Goal: Task Accomplishment & Management: Manage account settings

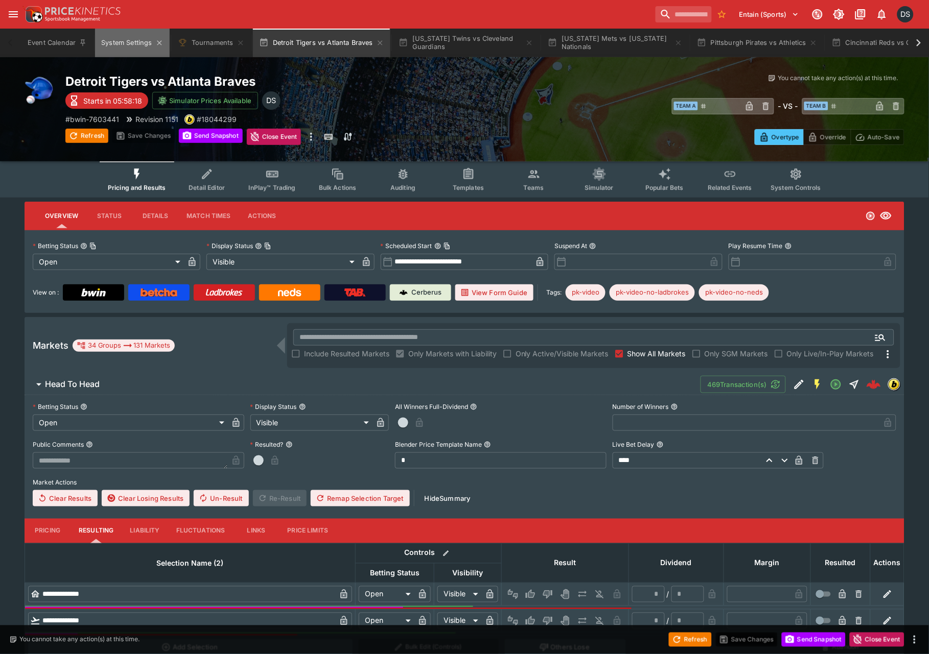
click at [134, 49] on button "System Settings" at bounding box center [132, 43] width 74 height 29
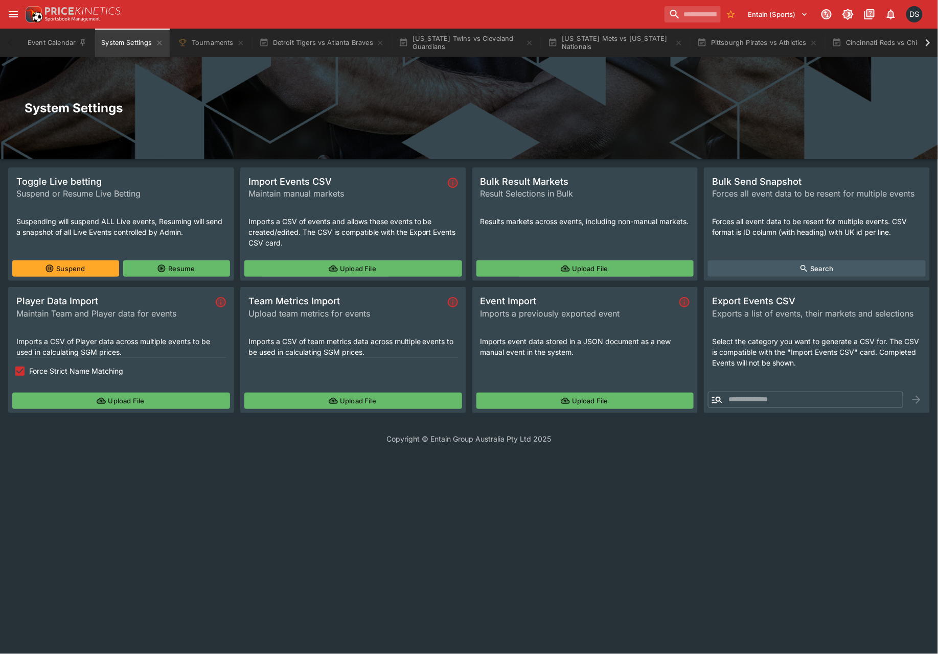
click at [109, 399] on button "Upload File" at bounding box center [121, 401] width 218 height 16
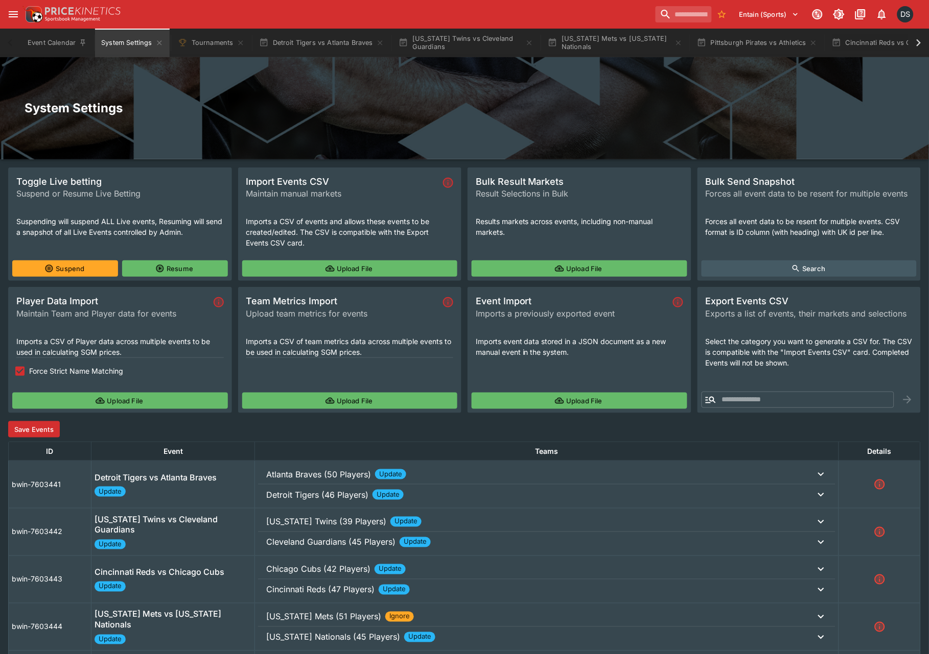
click at [42, 428] on button "Save Events" at bounding box center [34, 430] width 52 height 16
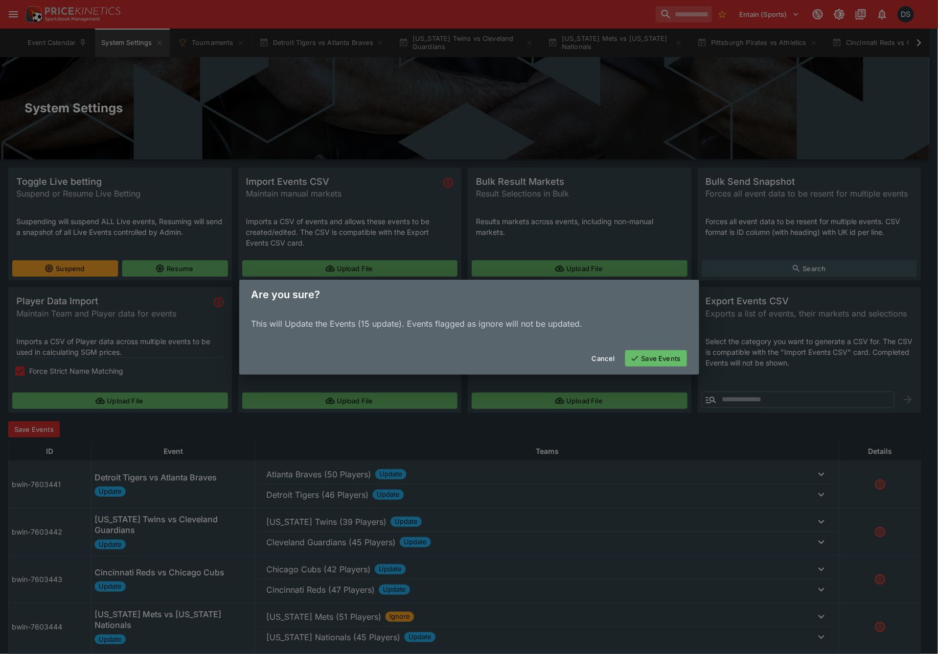
click at [644, 355] on button "Save Events" at bounding box center [656, 358] width 62 height 16
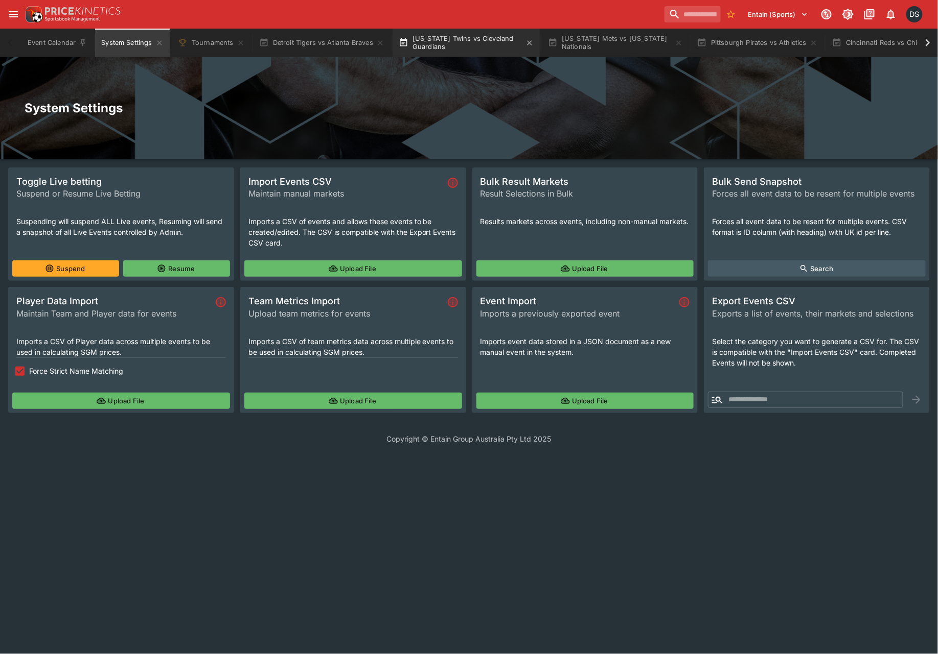
click at [464, 48] on button "[US_STATE] Twins vs Cleveland Guardians" at bounding box center [465, 43] width 147 height 29
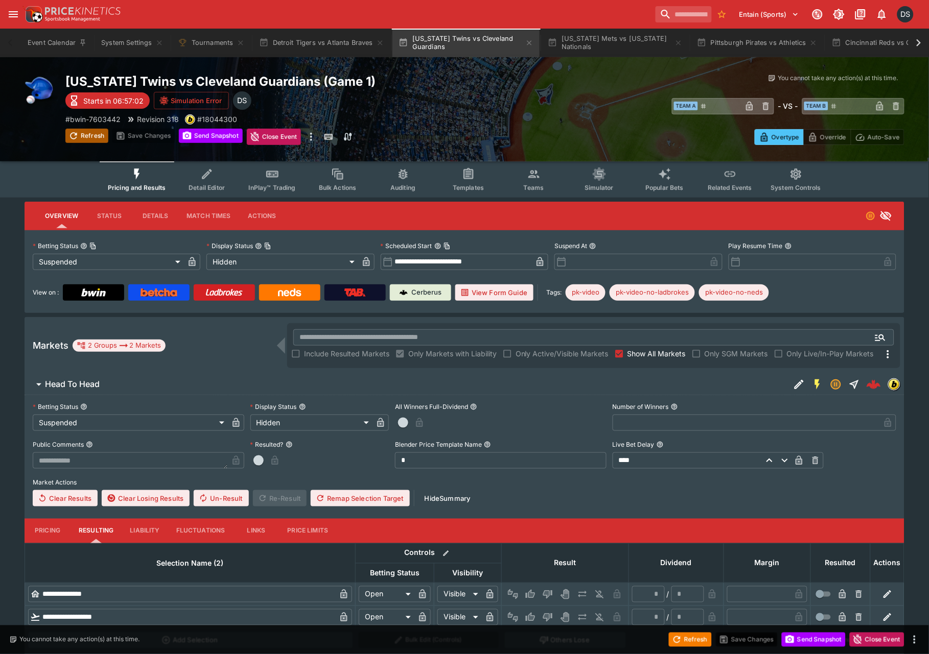
click at [87, 131] on button "Refresh" at bounding box center [86, 136] width 43 height 14
click at [67, 384] on h6 "Head To Head" at bounding box center [72, 384] width 55 height 11
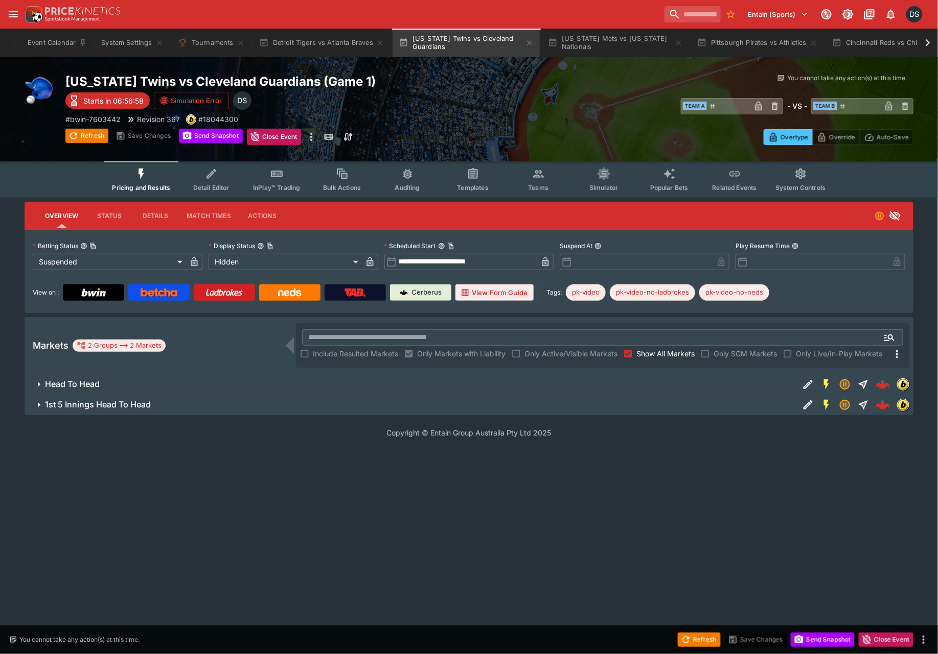
click at [543, 176] on icon "Event type filters" at bounding box center [538, 174] width 13 height 13
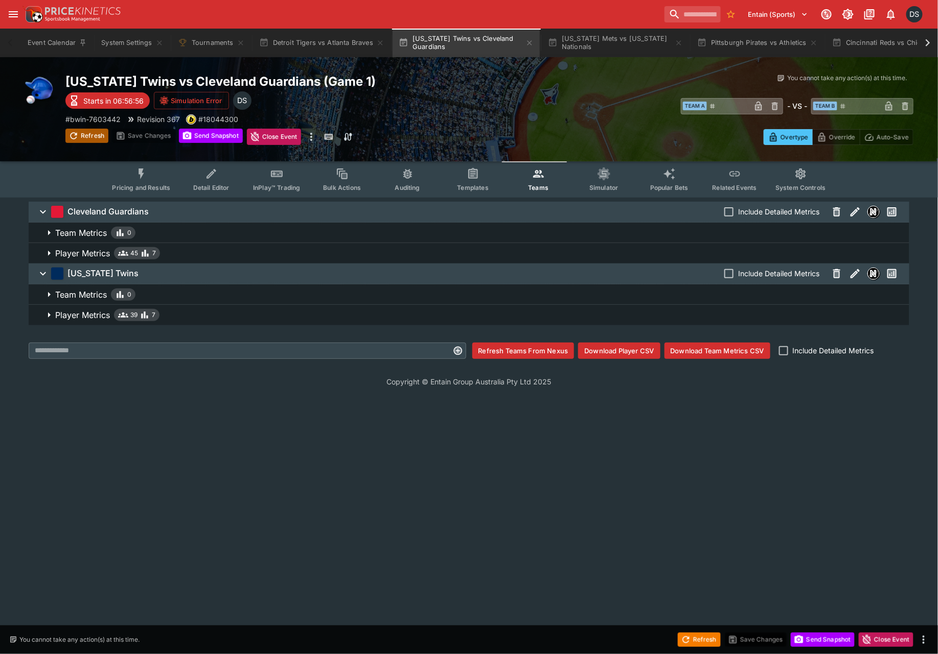
click at [98, 135] on button "Refresh" at bounding box center [86, 136] width 43 height 14
click at [209, 134] on button "Send Snapshot" at bounding box center [211, 136] width 64 height 14
click at [146, 179] on icon "Event type filters" at bounding box center [141, 174] width 13 height 13
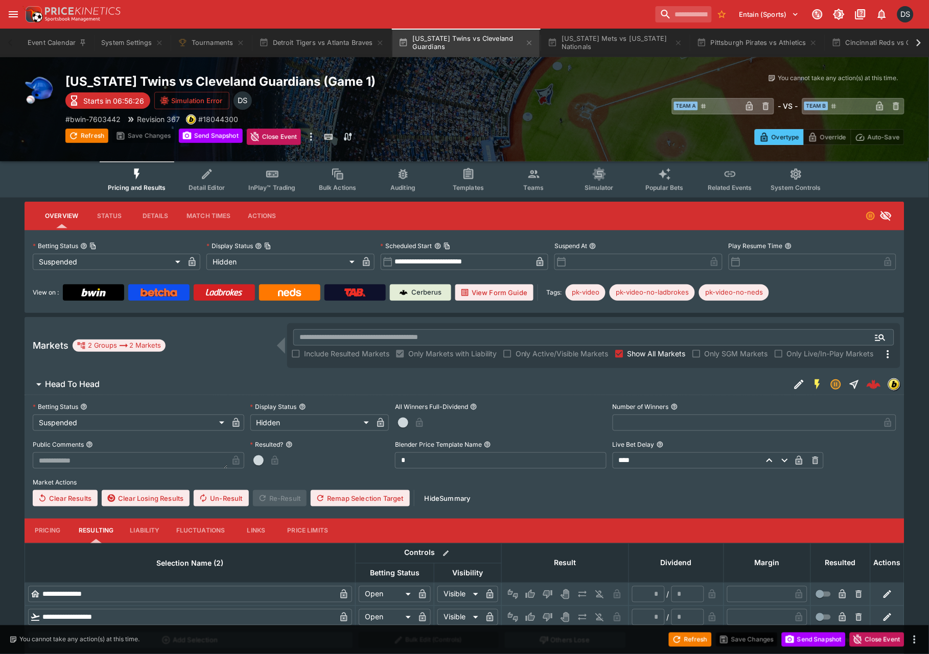
click at [57, 381] on h6 "Head To Head" at bounding box center [72, 384] width 55 height 11
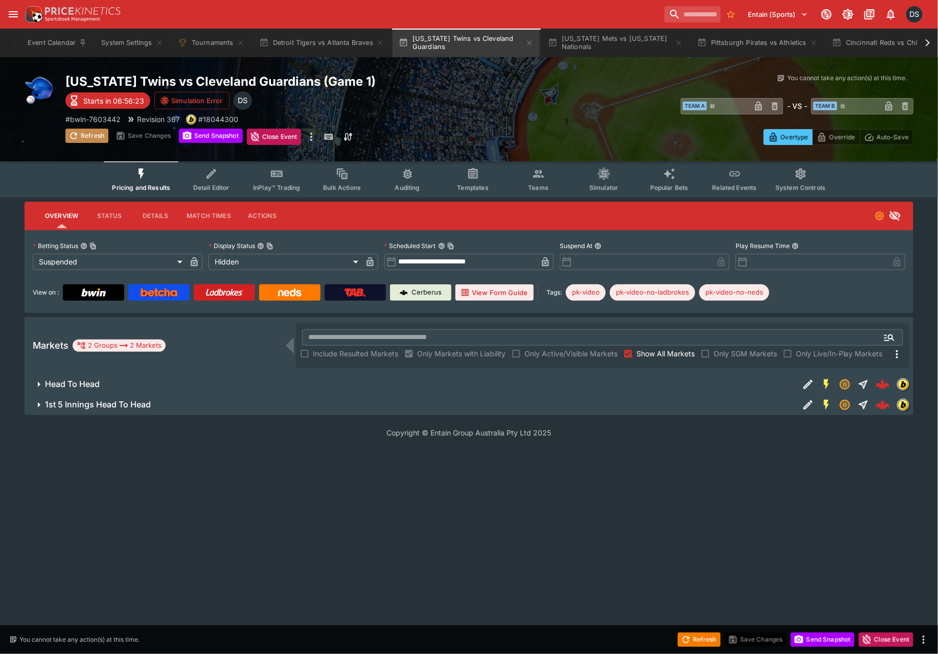
click at [87, 139] on button "Refresh" at bounding box center [86, 136] width 43 height 14
click at [212, 134] on button "Send Snapshot" at bounding box center [211, 136] width 64 height 14
click at [537, 180] on button "Teams" at bounding box center [537, 179] width 65 height 36
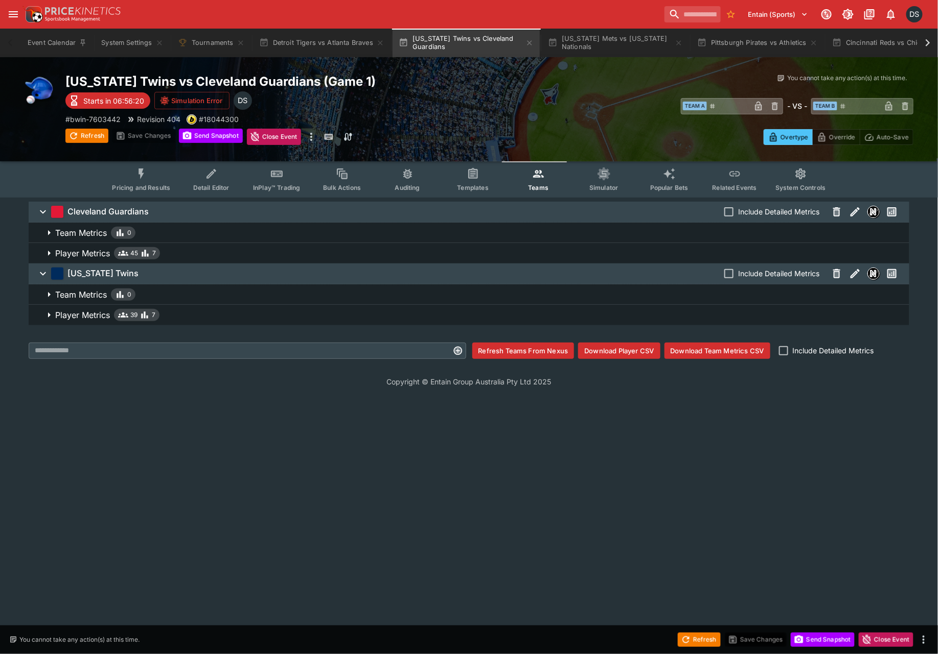
click at [90, 248] on p "Player Metrics" at bounding box center [82, 253] width 55 height 12
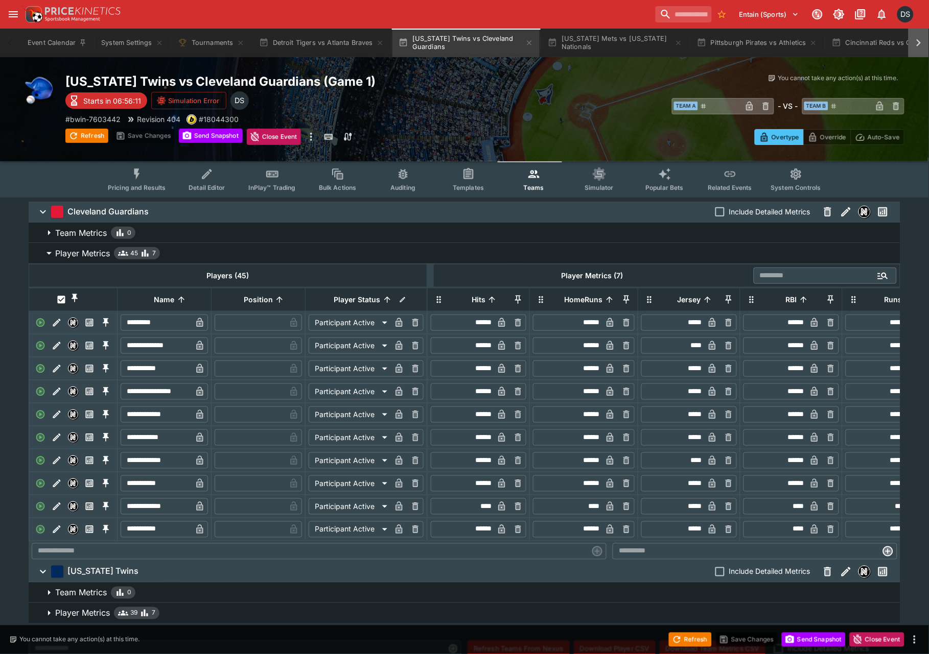
click at [918, 39] on icon at bounding box center [919, 42] width 5 height 7
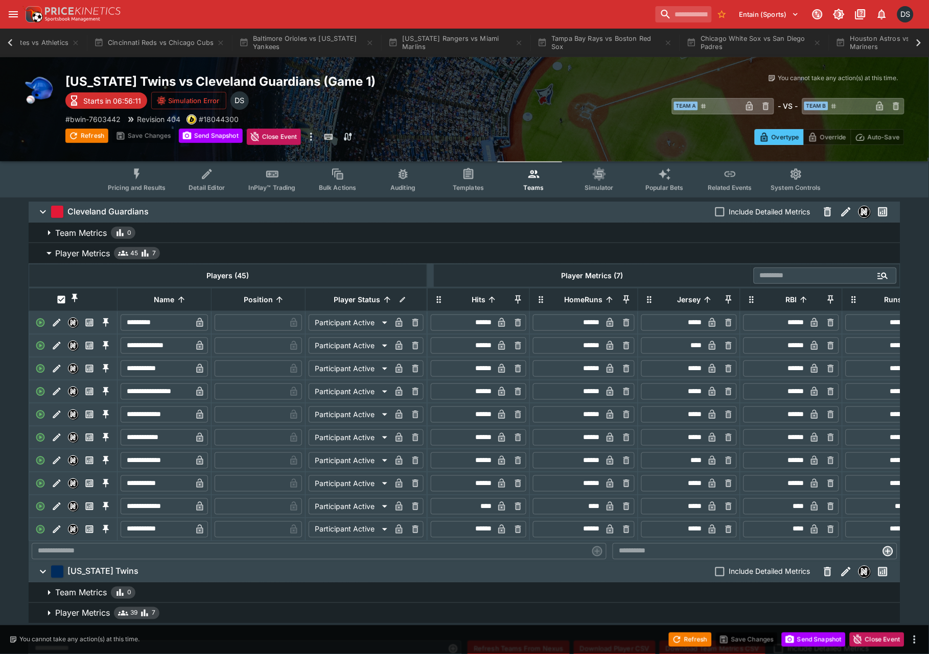
scroll to position [0, 791]
click at [918, 41] on icon at bounding box center [919, 42] width 5 height 7
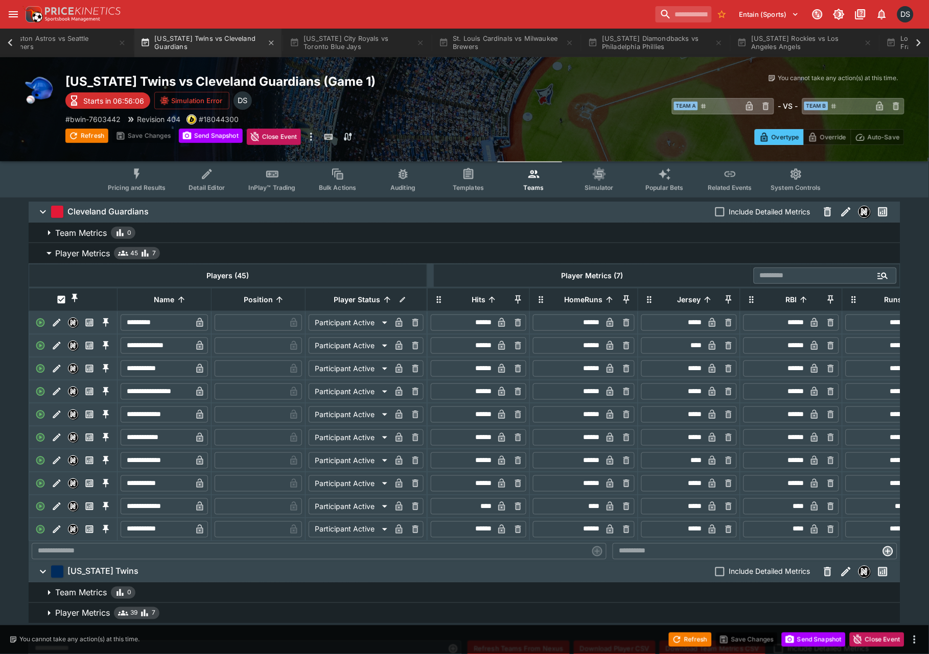
click at [202, 47] on button "[US_STATE] Twins vs Cleveland Guardians" at bounding box center [207, 43] width 147 height 29
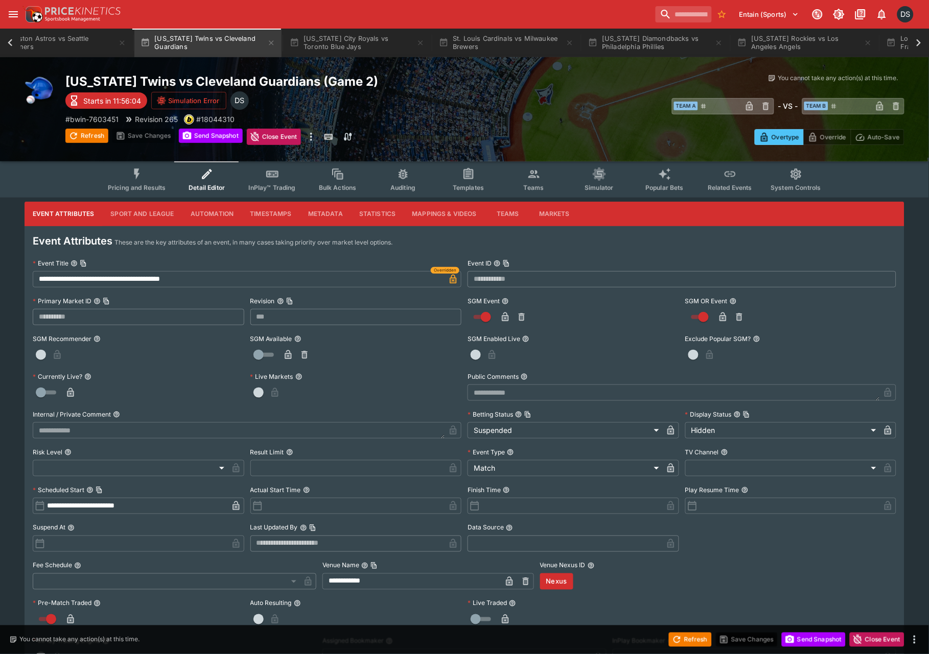
click at [128, 179] on button "Pricing and Results" at bounding box center [137, 179] width 75 height 36
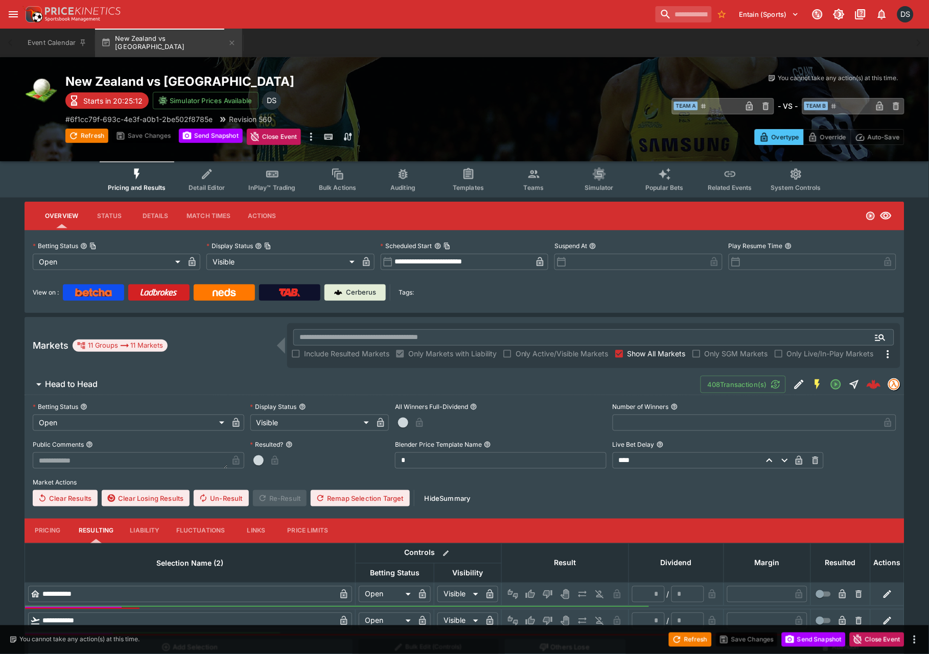
click at [66, 381] on h6 "Head to Head" at bounding box center [71, 384] width 53 height 11
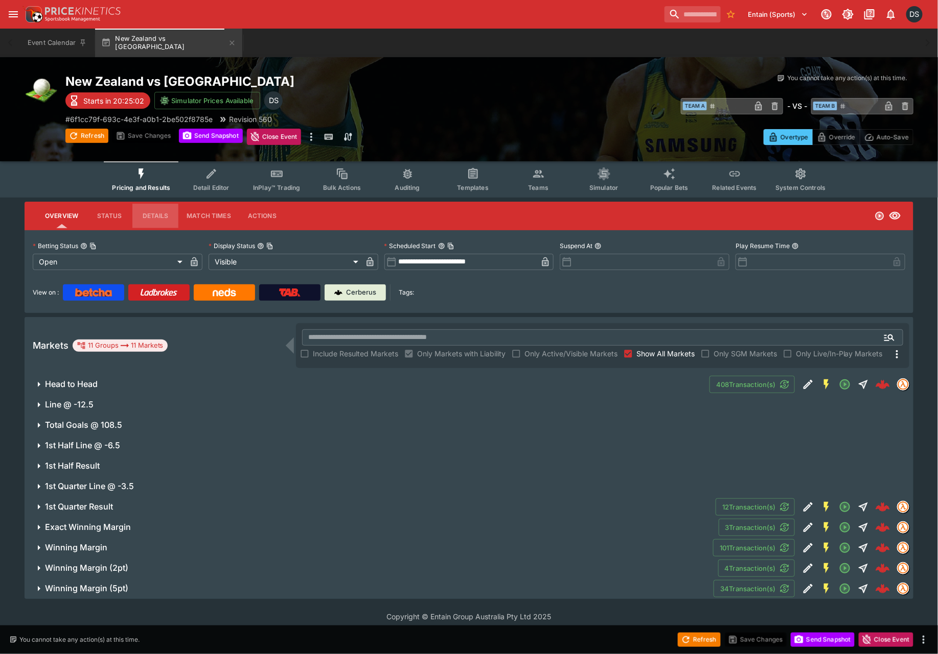
click at [161, 215] on button "Details" at bounding box center [155, 216] width 46 height 25
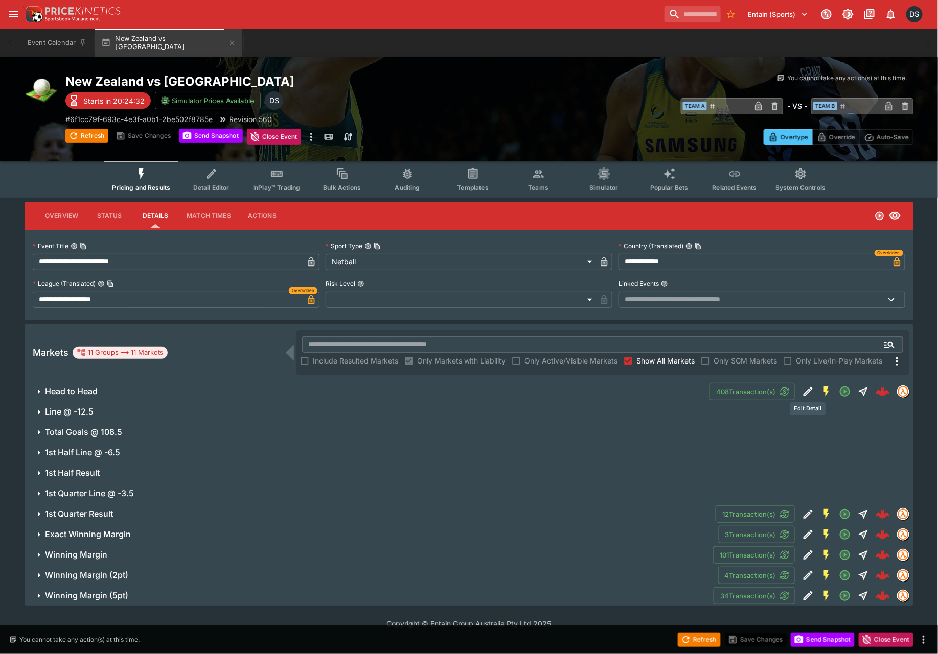
click at [809, 389] on icon "Edit Detail" at bounding box center [807, 391] width 9 height 9
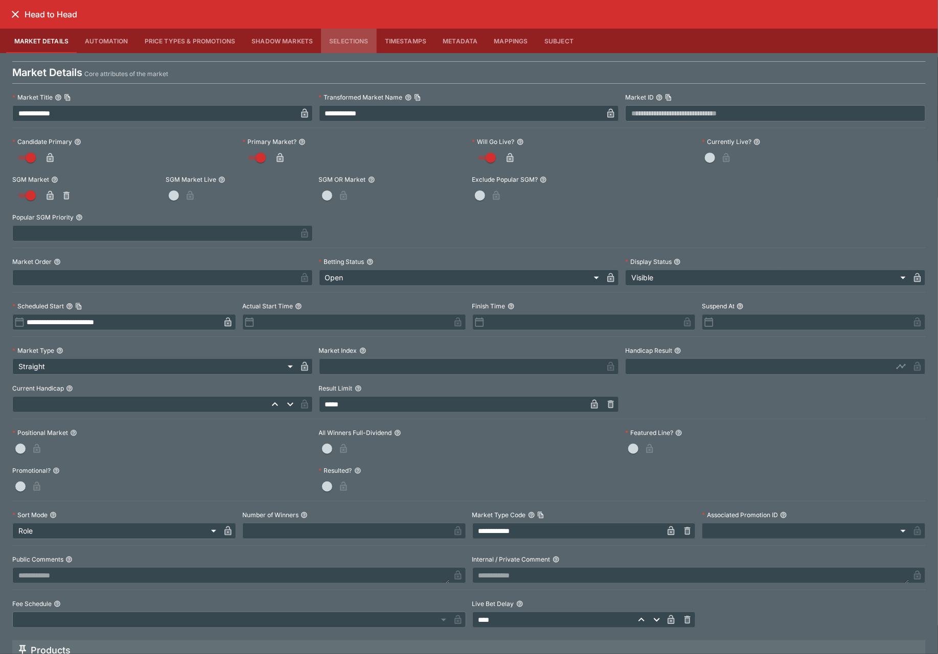
click at [344, 42] on button "Selections" at bounding box center [349, 41] width 56 height 25
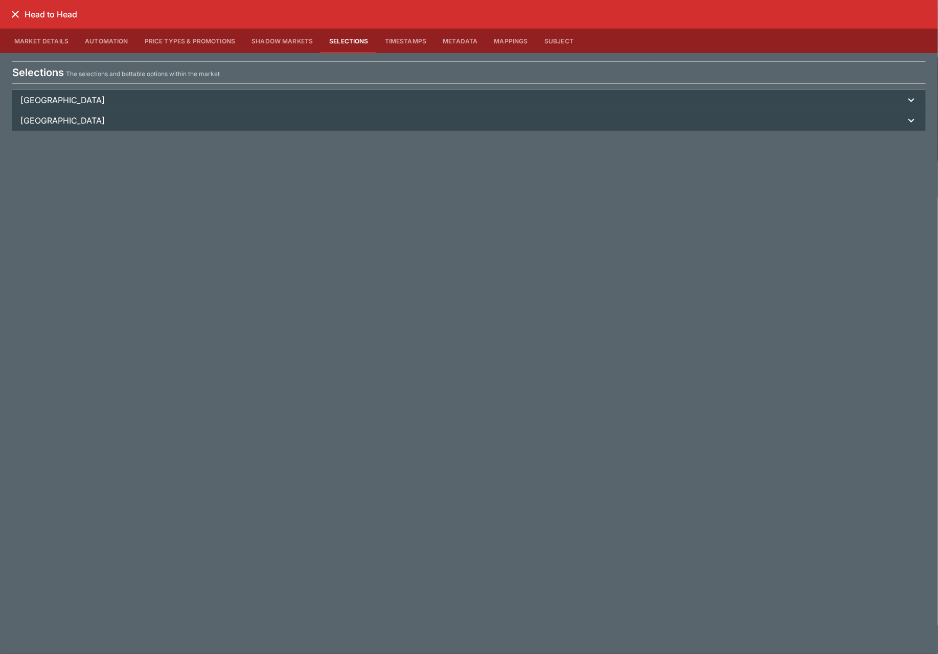
click at [40, 121] on p "South Africa" at bounding box center [62, 120] width 84 height 12
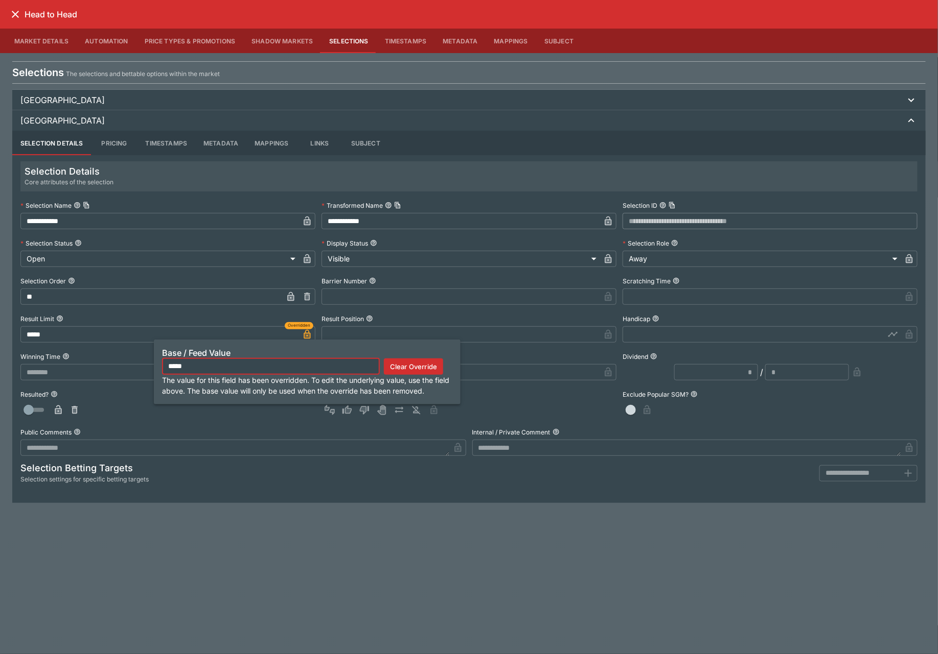
click at [308, 334] on icon "button" at bounding box center [307, 336] width 5 height 4
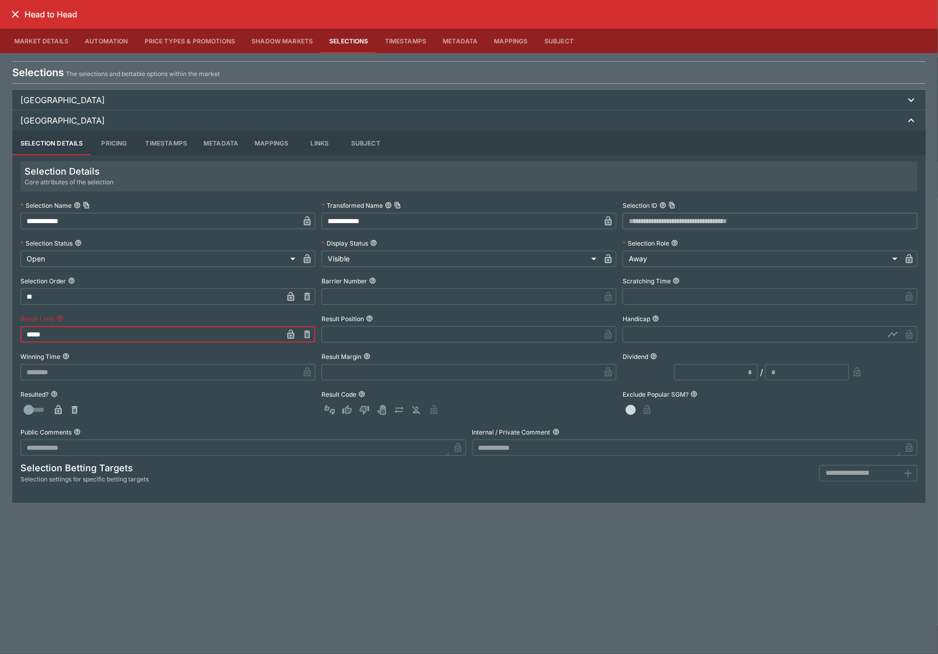
click at [26, 336] on input "*****" at bounding box center [151, 334] width 262 height 16
type input "******"
click at [18, 8] on icon "close" at bounding box center [15, 14] width 12 height 12
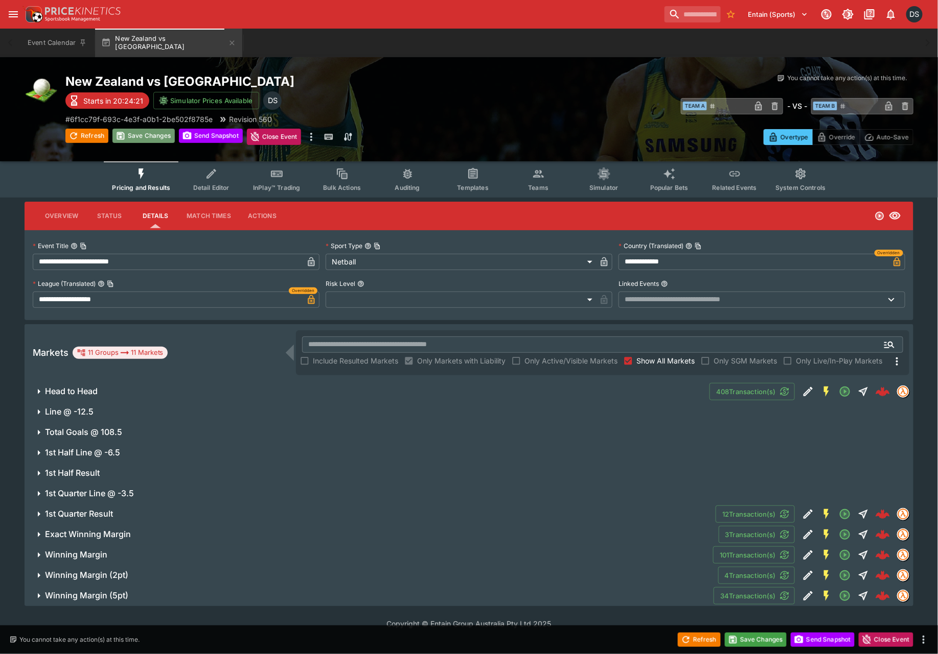
click at [150, 139] on button "Save Changes" at bounding box center [143, 136] width 62 height 14
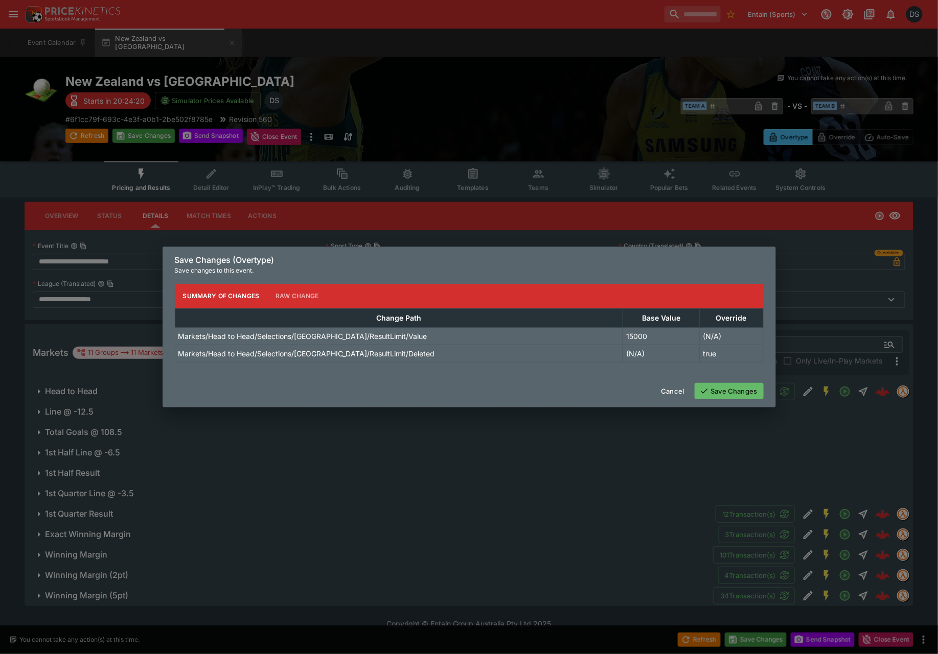
click at [738, 386] on button "Save Changes" at bounding box center [728, 391] width 69 height 16
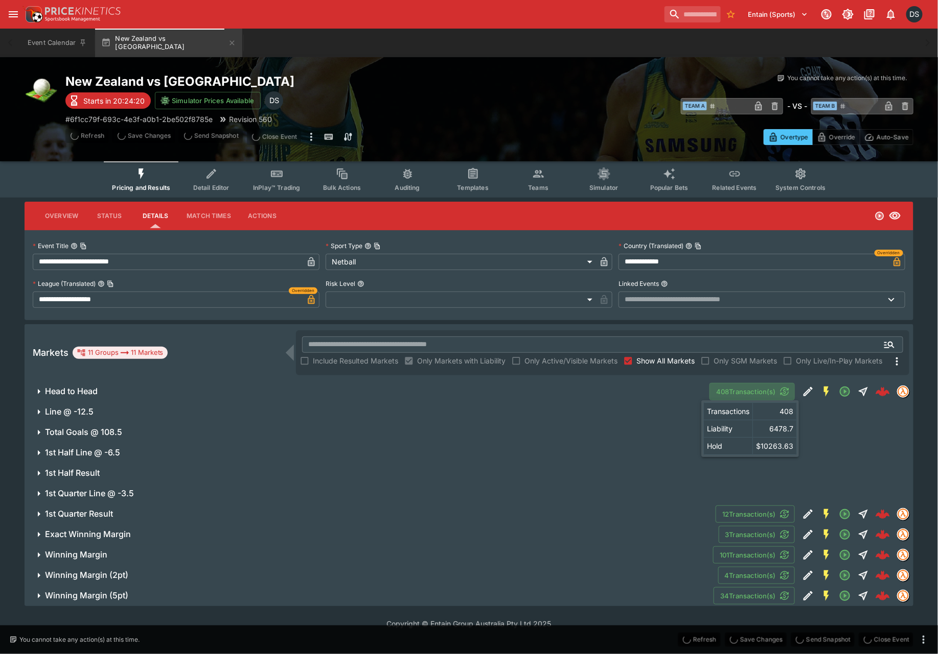
click at [738, 391] on button "408 Transaction(s)" at bounding box center [751, 391] width 85 height 17
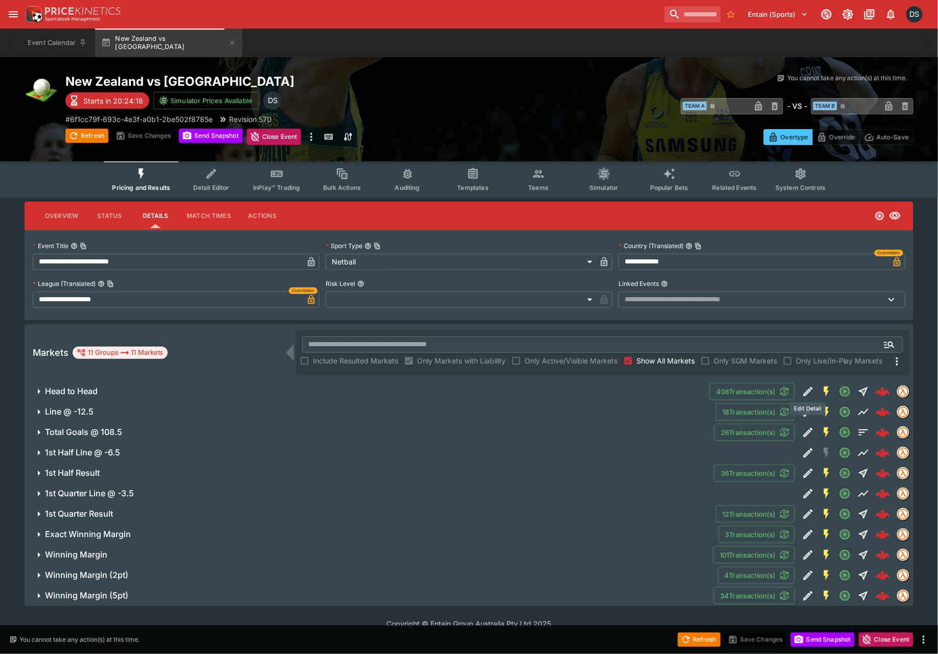
click at [809, 389] on icon "Edit Detail" at bounding box center [807, 391] width 9 height 9
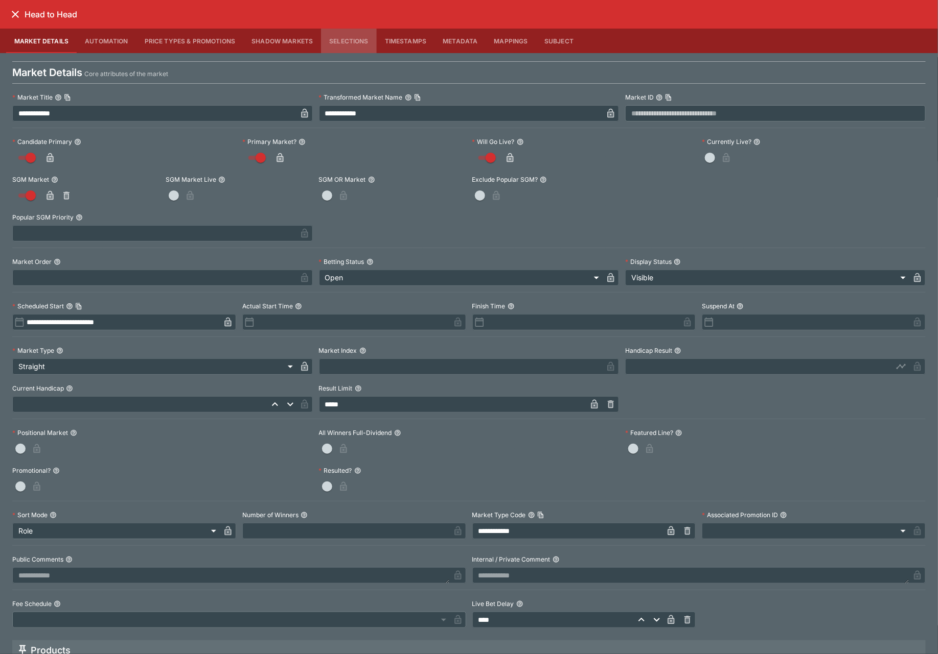
click at [340, 40] on button "Selections" at bounding box center [349, 41] width 56 height 25
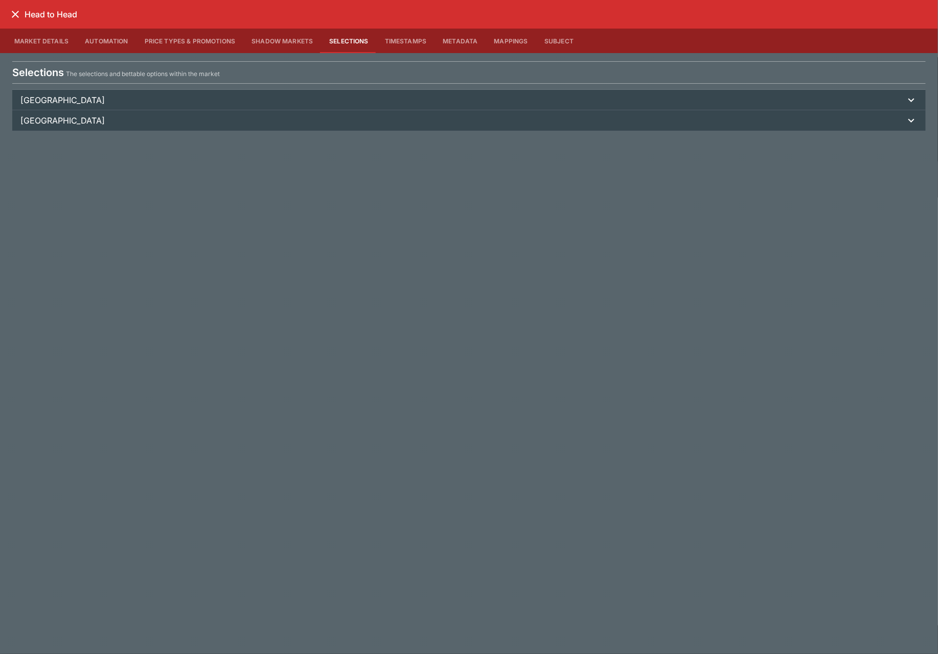
click at [49, 123] on p "South Africa" at bounding box center [62, 120] width 84 height 12
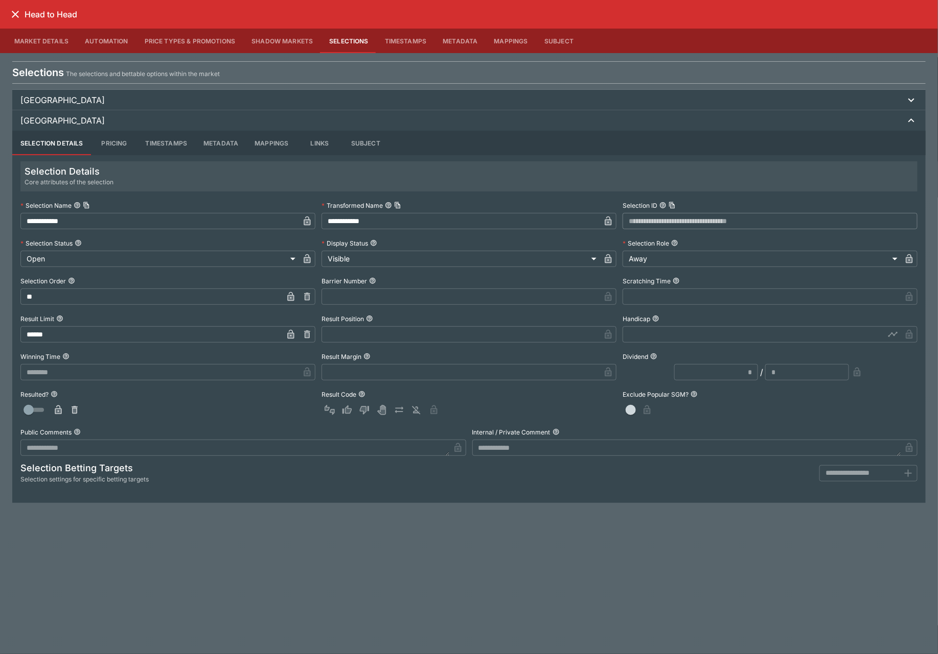
click at [296, 334] on button "button" at bounding box center [291, 334] width 16 height 16
click at [16, 12] on icon "close" at bounding box center [15, 14] width 12 height 12
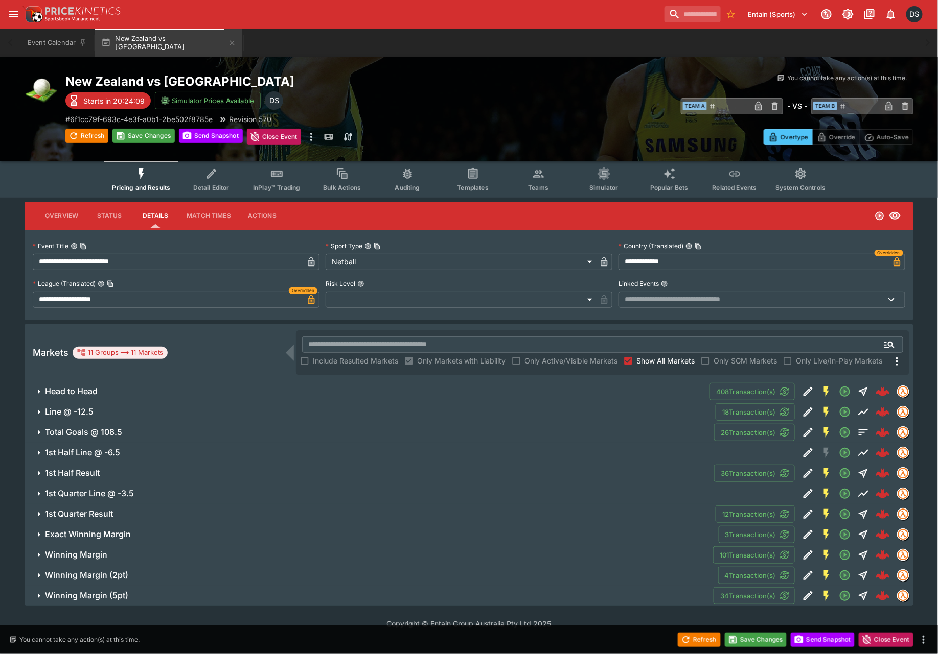
click at [131, 125] on div "New Zealand vs South Africa Starts in 20:24:09 Simulator Prices Available DS # …" at bounding box center [277, 110] width 424 height 72
click at [131, 134] on button "Save Changes" at bounding box center [143, 136] width 62 height 14
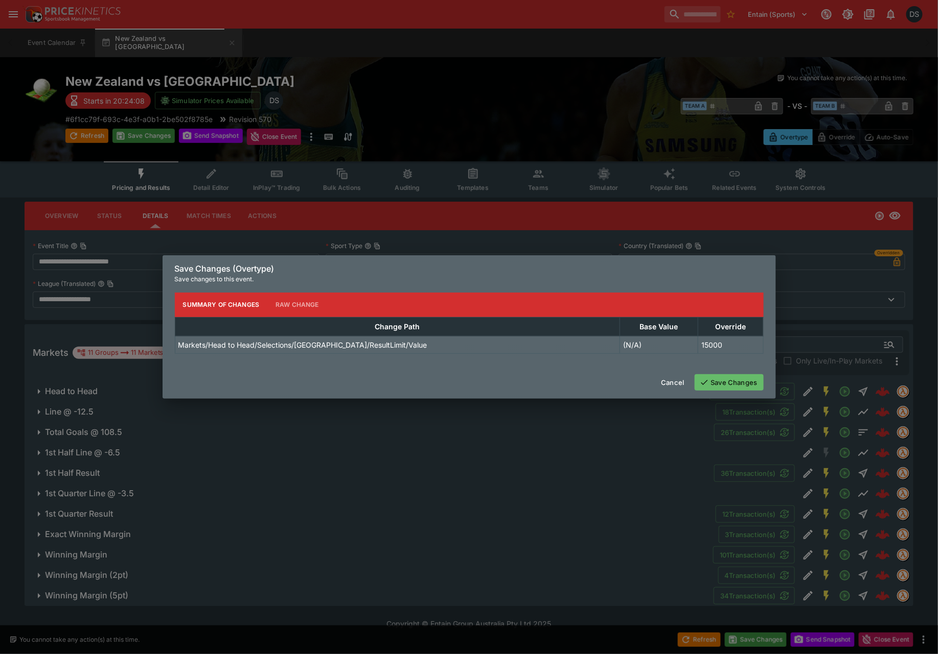
click at [737, 385] on button "Save Changes" at bounding box center [728, 382] width 69 height 16
